Goal: Book appointment/travel/reservation

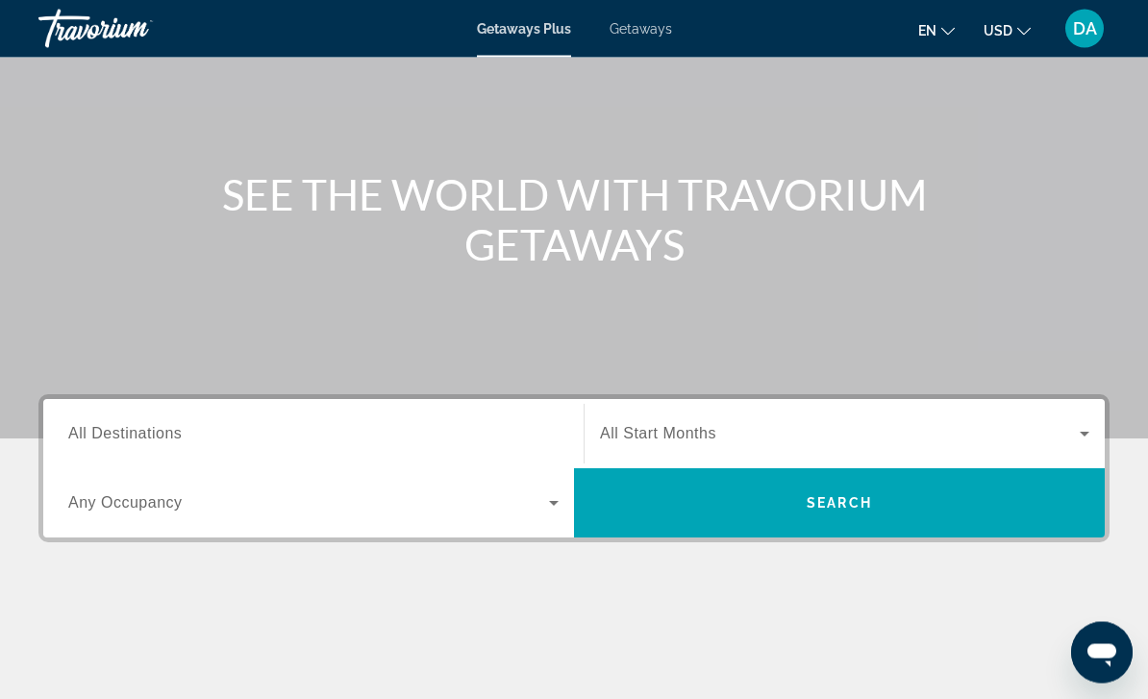
click at [502, 434] on input "Destination All Destinations" at bounding box center [313, 435] width 490 height 23
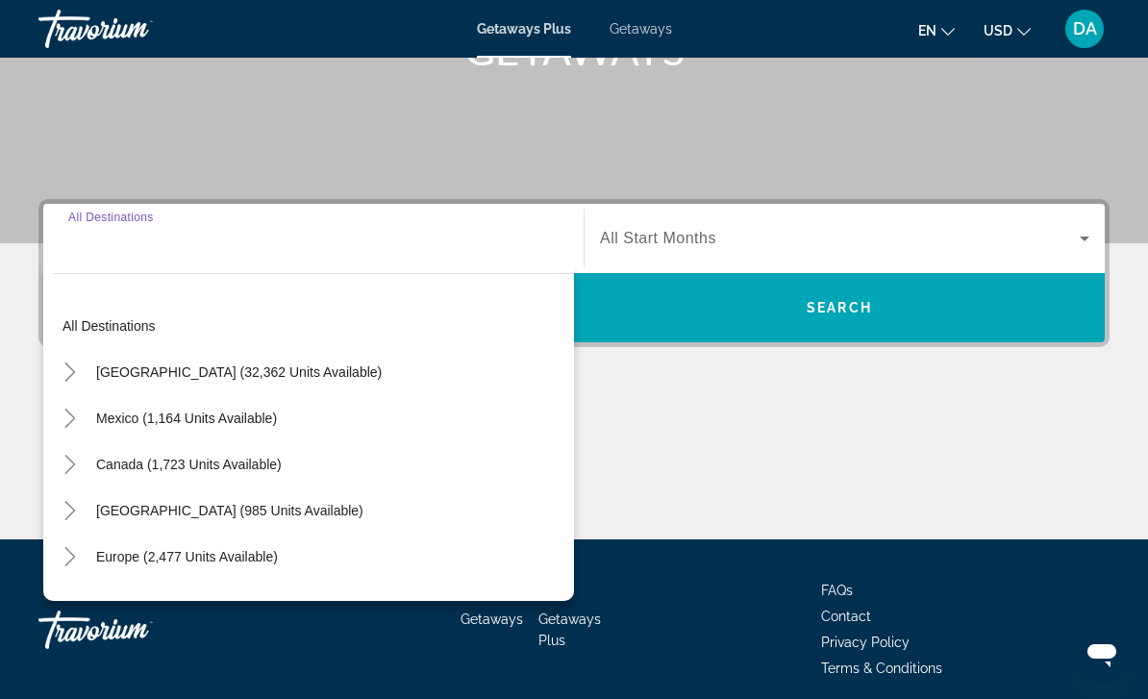
scroll to position [347, 0]
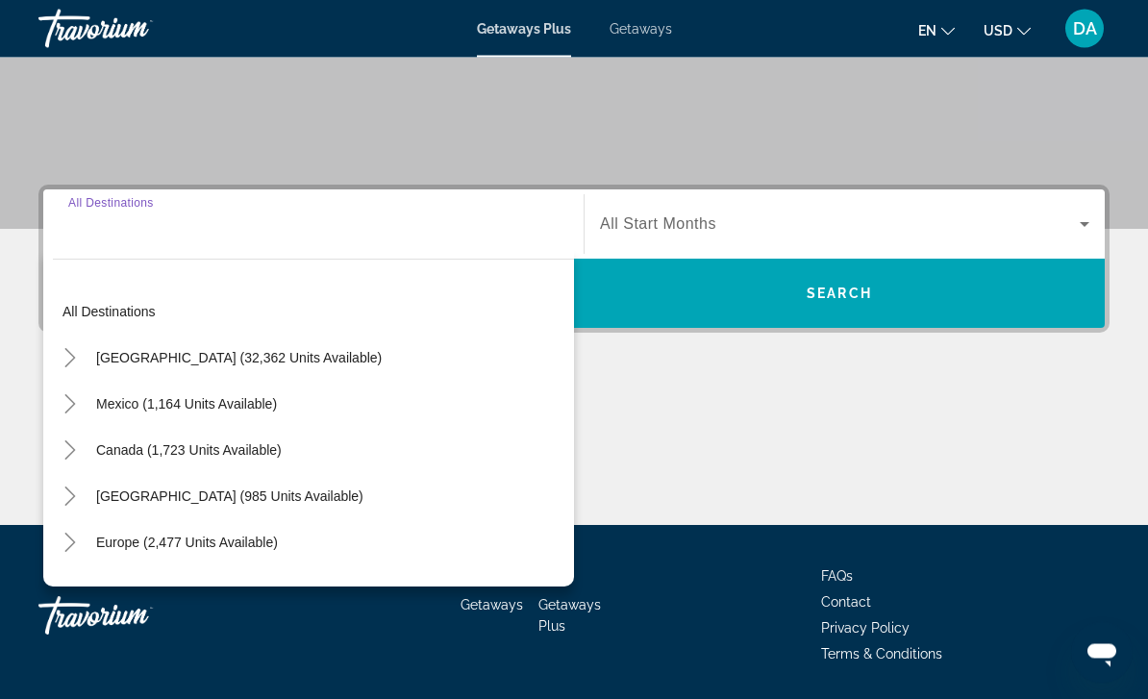
click at [364, 355] on div "[GEOGRAPHIC_DATA] (32,362 units available)" at bounding box center [313, 358] width 521 height 46
click at [745, 228] on span "Search widget" at bounding box center [840, 223] width 480 height 23
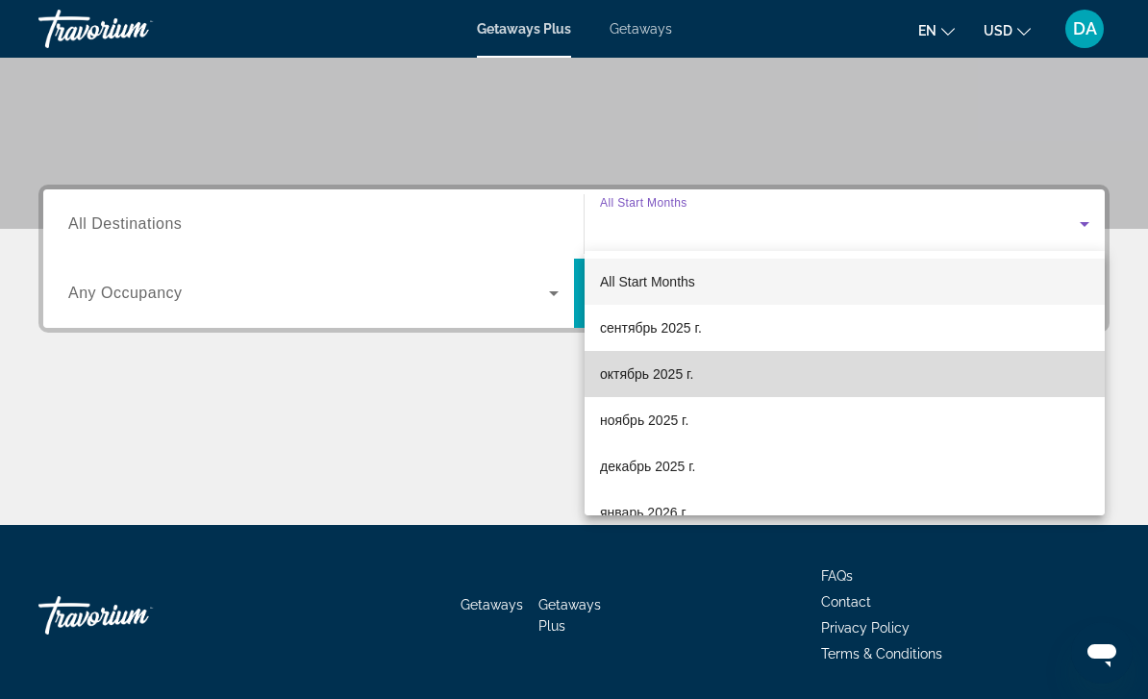
click at [854, 373] on mat-option "октябрь 2025 г." at bounding box center [844, 374] width 520 height 46
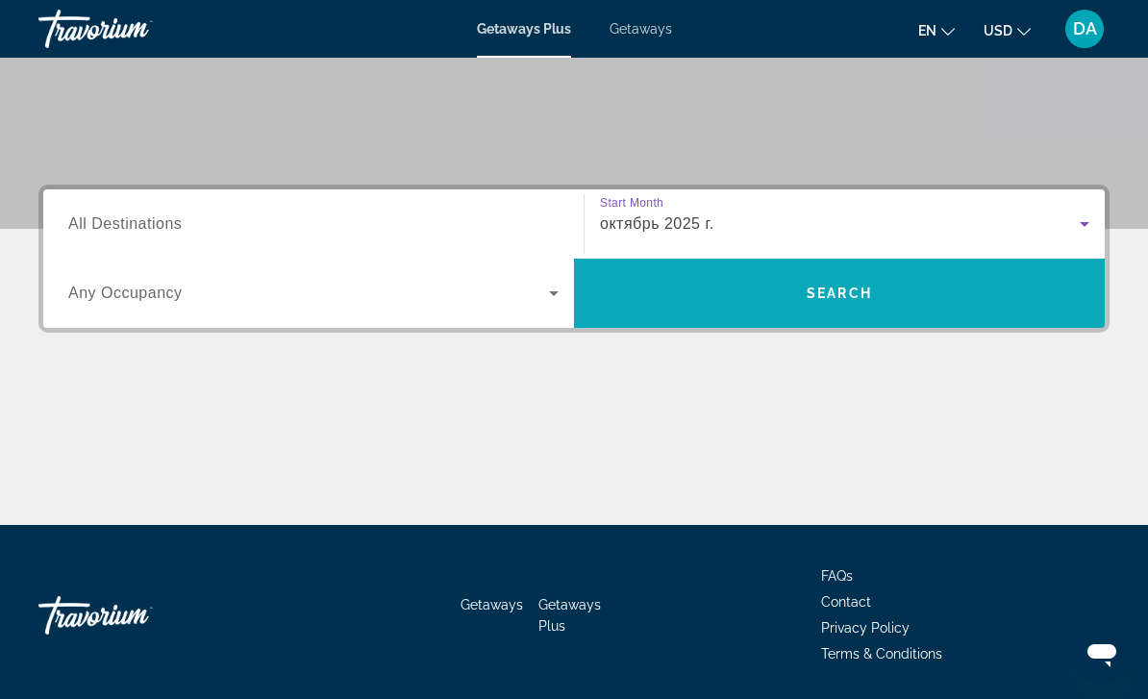
click at [992, 302] on span "Search widget" at bounding box center [839, 293] width 531 height 46
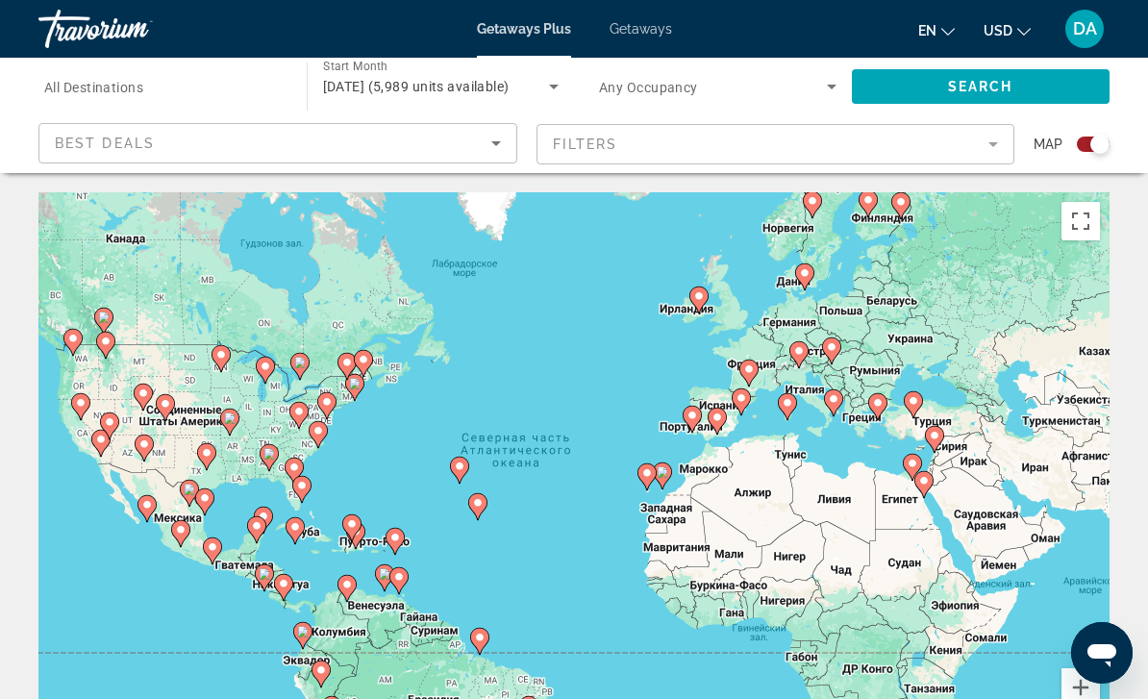
type input "**********"
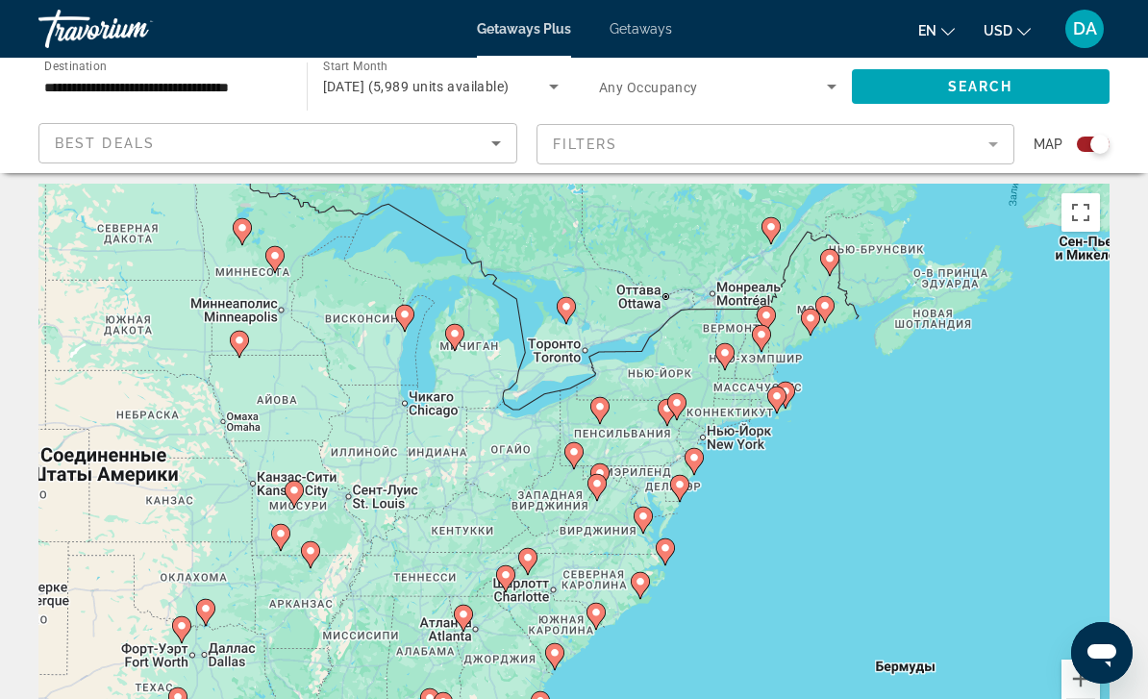
click at [733, 424] on div "Чтобы активировать перетаскивание с помощью клавиатуры, нажмите Alt + Ввод. Пос…" at bounding box center [573, 472] width 1071 height 577
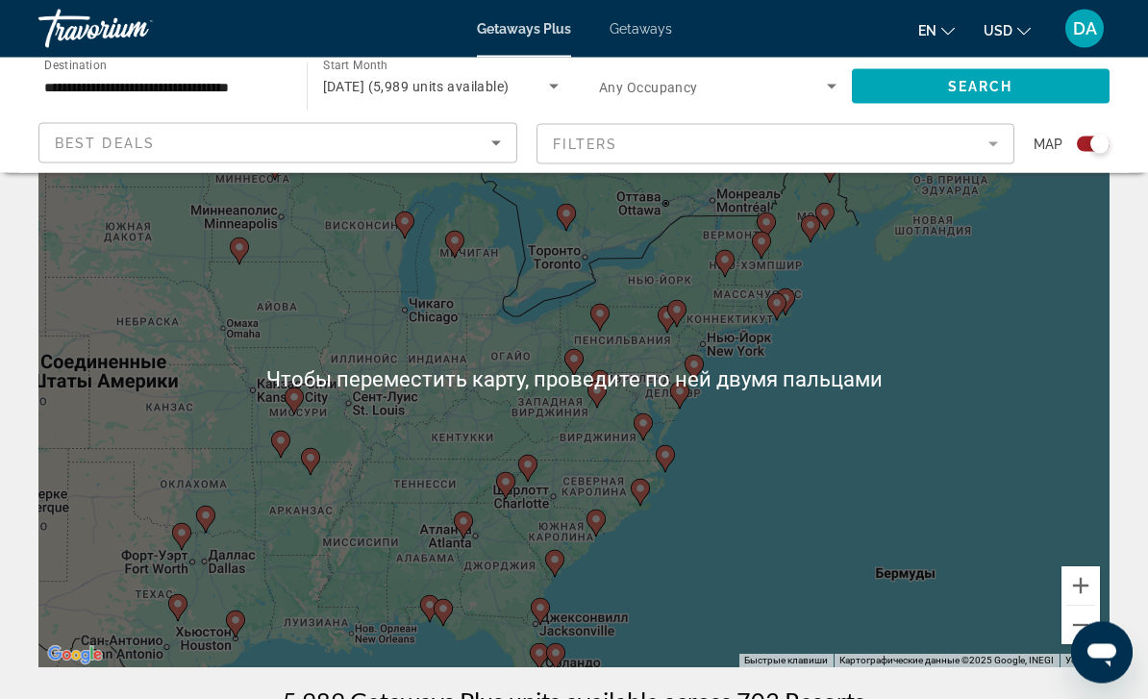
scroll to position [102, 0]
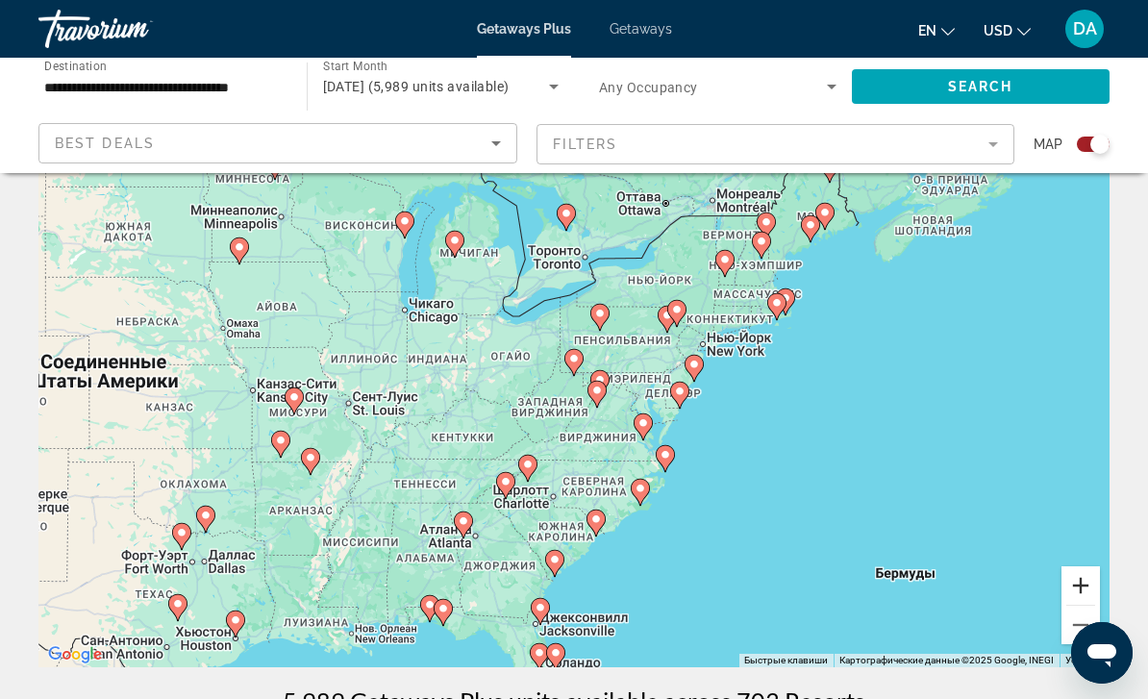
click at [1087, 582] on button "Увеличить" at bounding box center [1080, 585] width 38 height 38
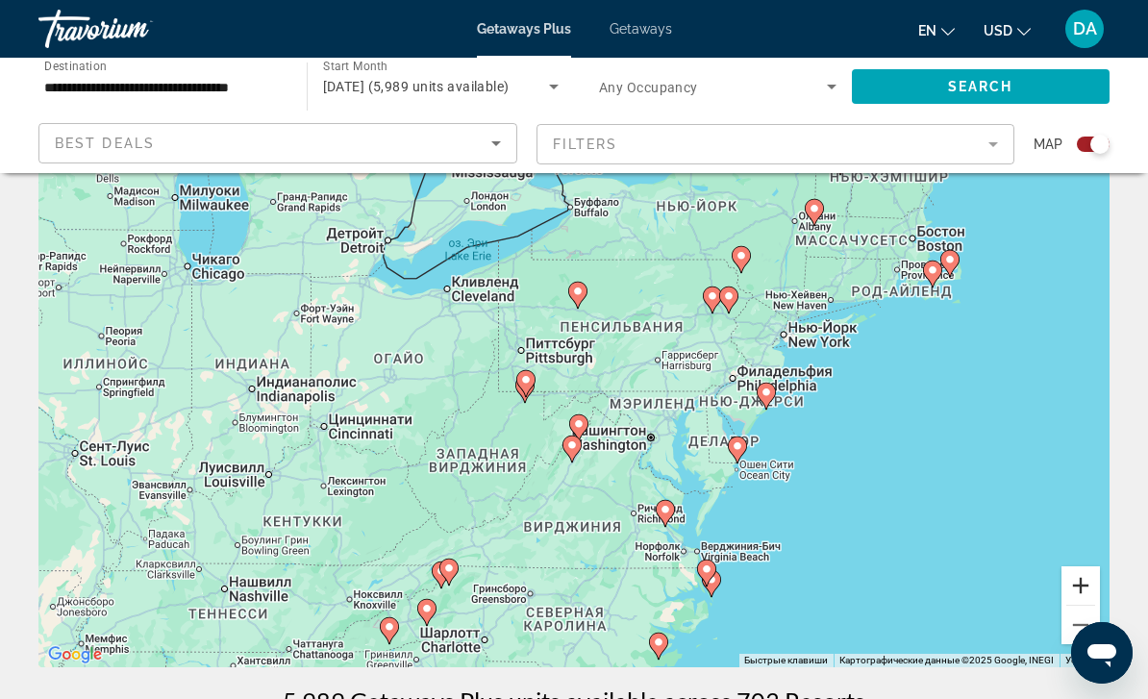
click at [1089, 583] on button "Увеличить" at bounding box center [1080, 585] width 38 height 38
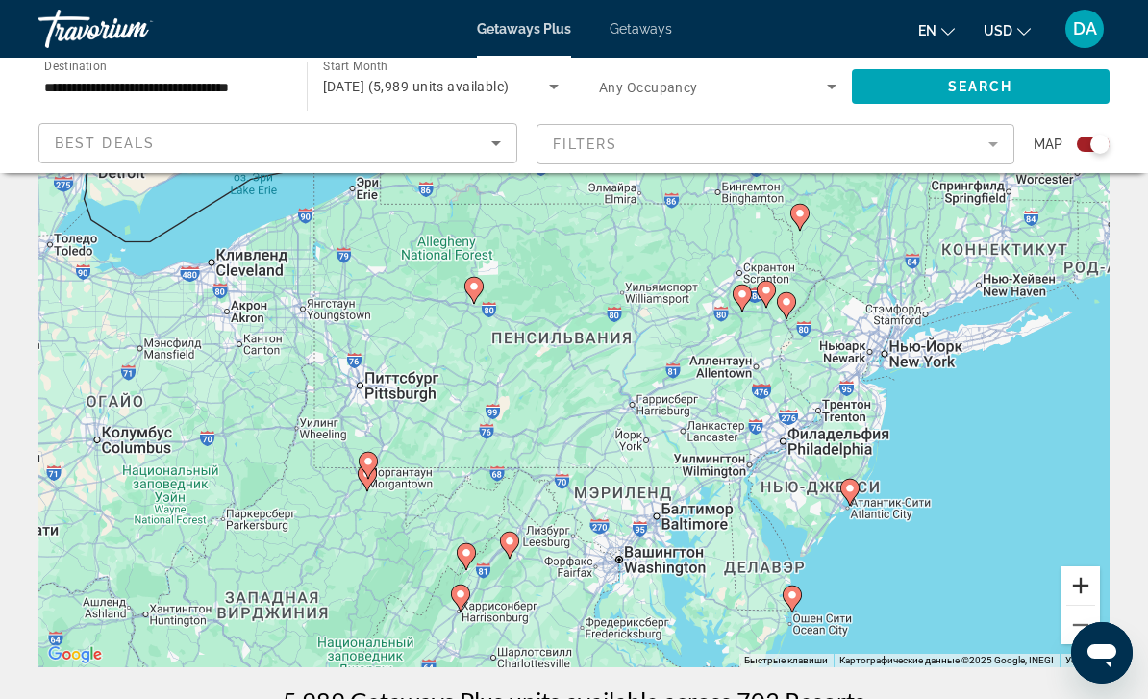
click at [1091, 579] on button "Увеличить" at bounding box center [1080, 585] width 38 height 38
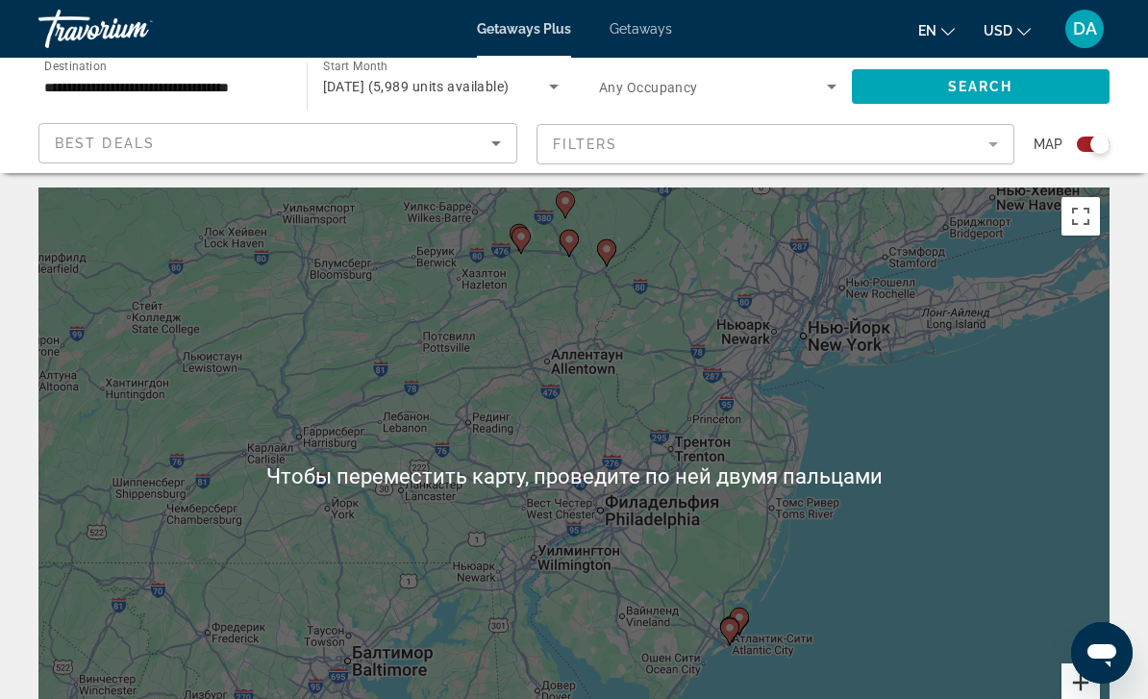
scroll to position [7, 0]
